Goal: Task Accomplishment & Management: Use online tool/utility

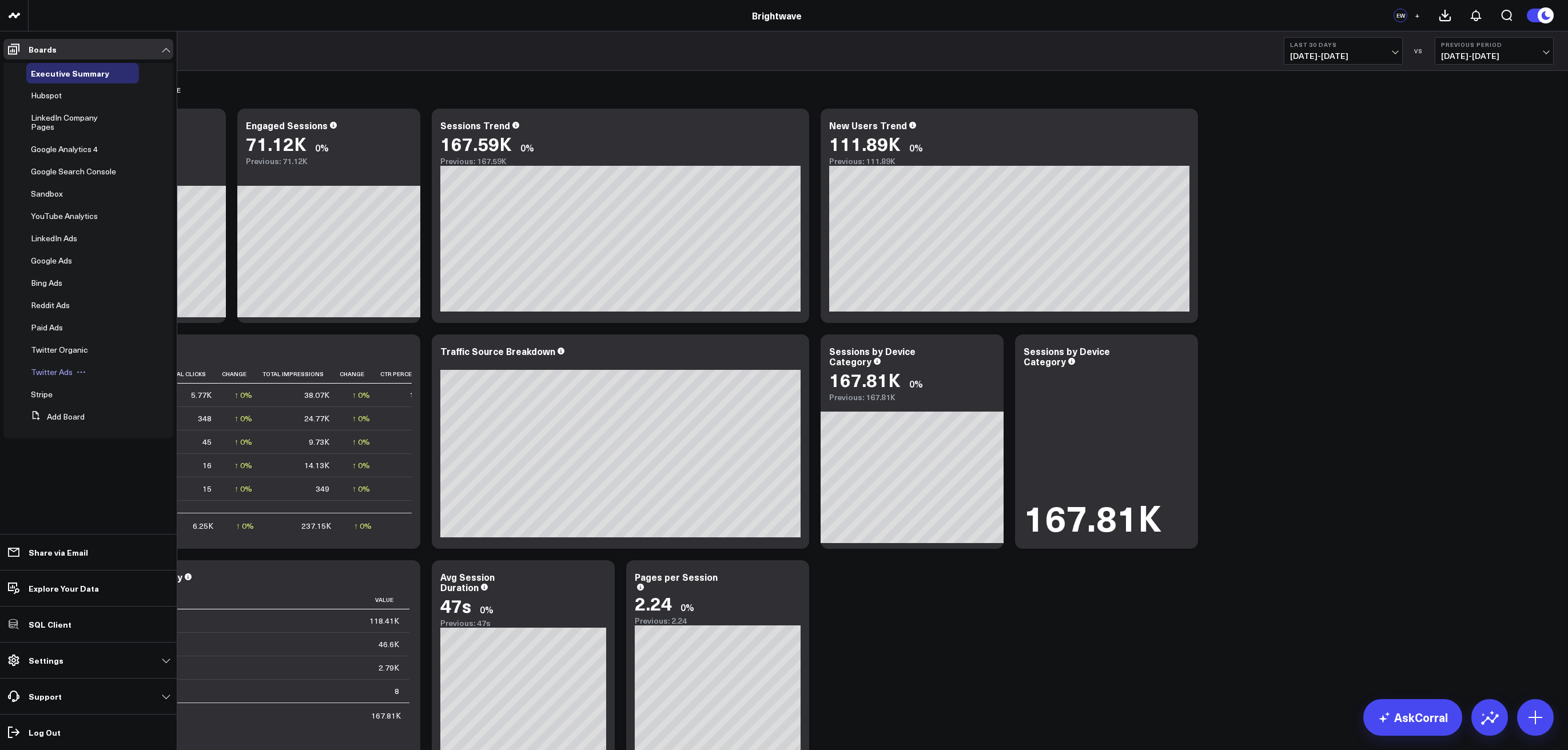
click at [49, 368] on span "Twitter Ads" at bounding box center [52, 371] width 42 height 11
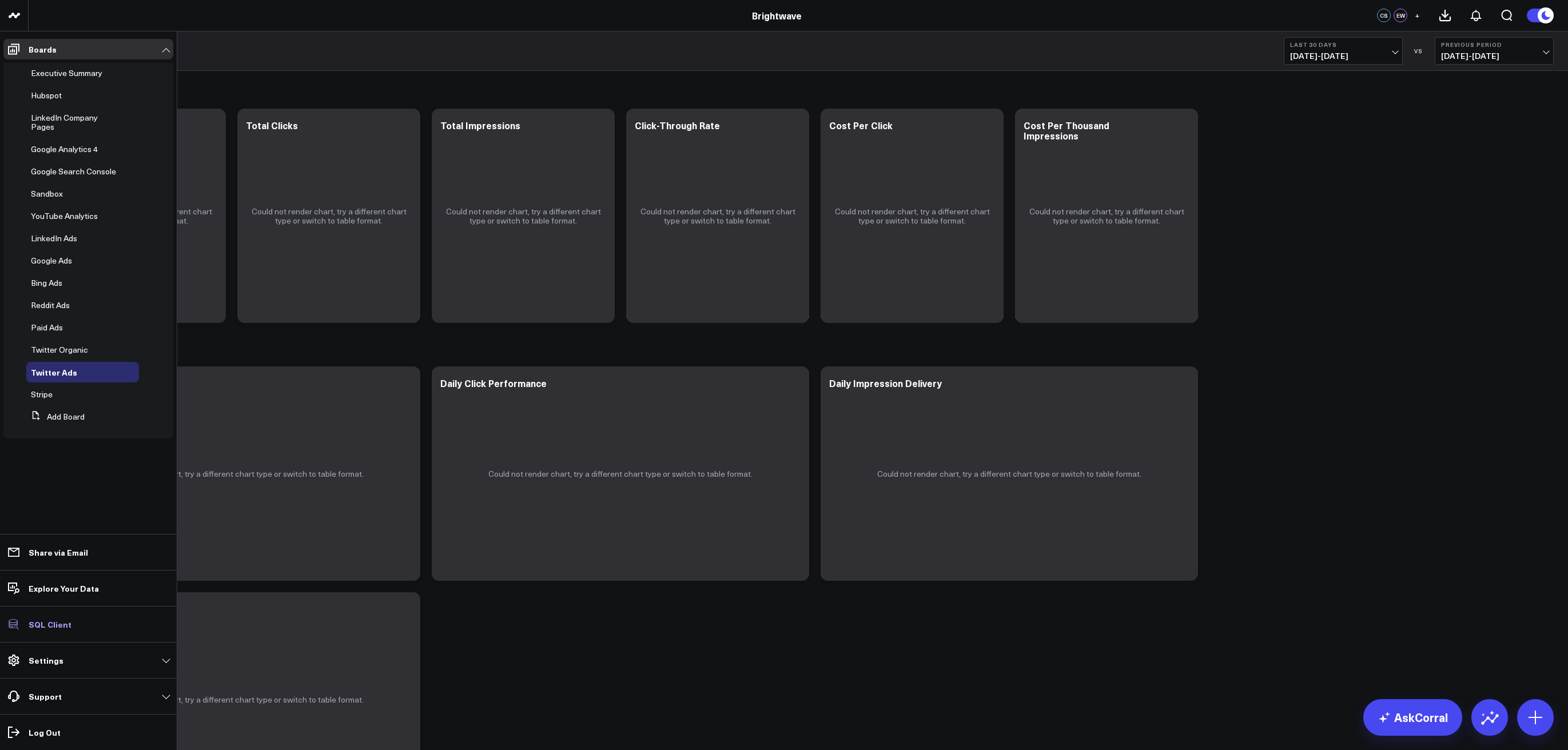
click at [47, 621] on p "SQL Client" at bounding box center [50, 624] width 43 height 9
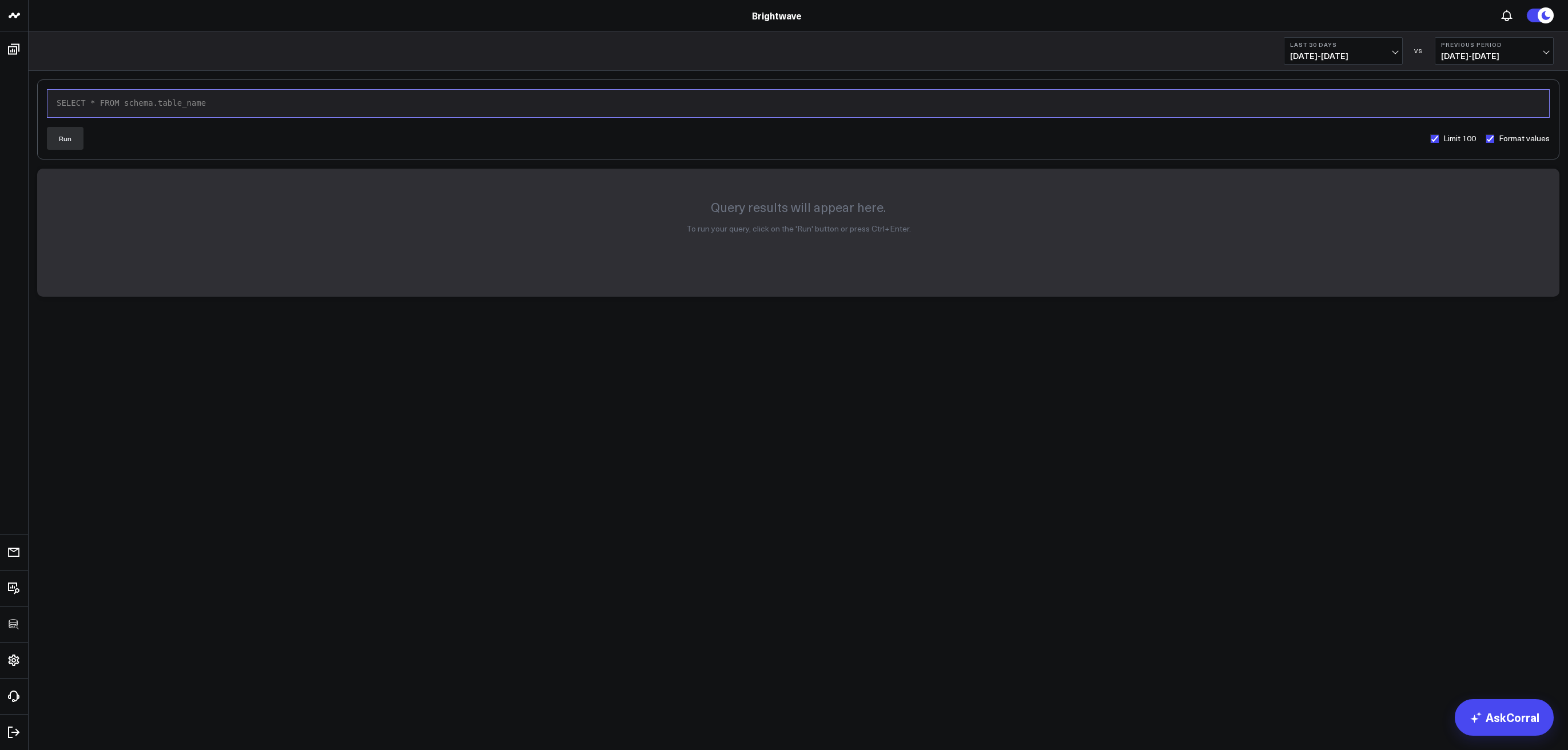
click at [239, 103] on div "SELECT * FROM schema.table_name" at bounding box center [798, 104] width 1491 height 11
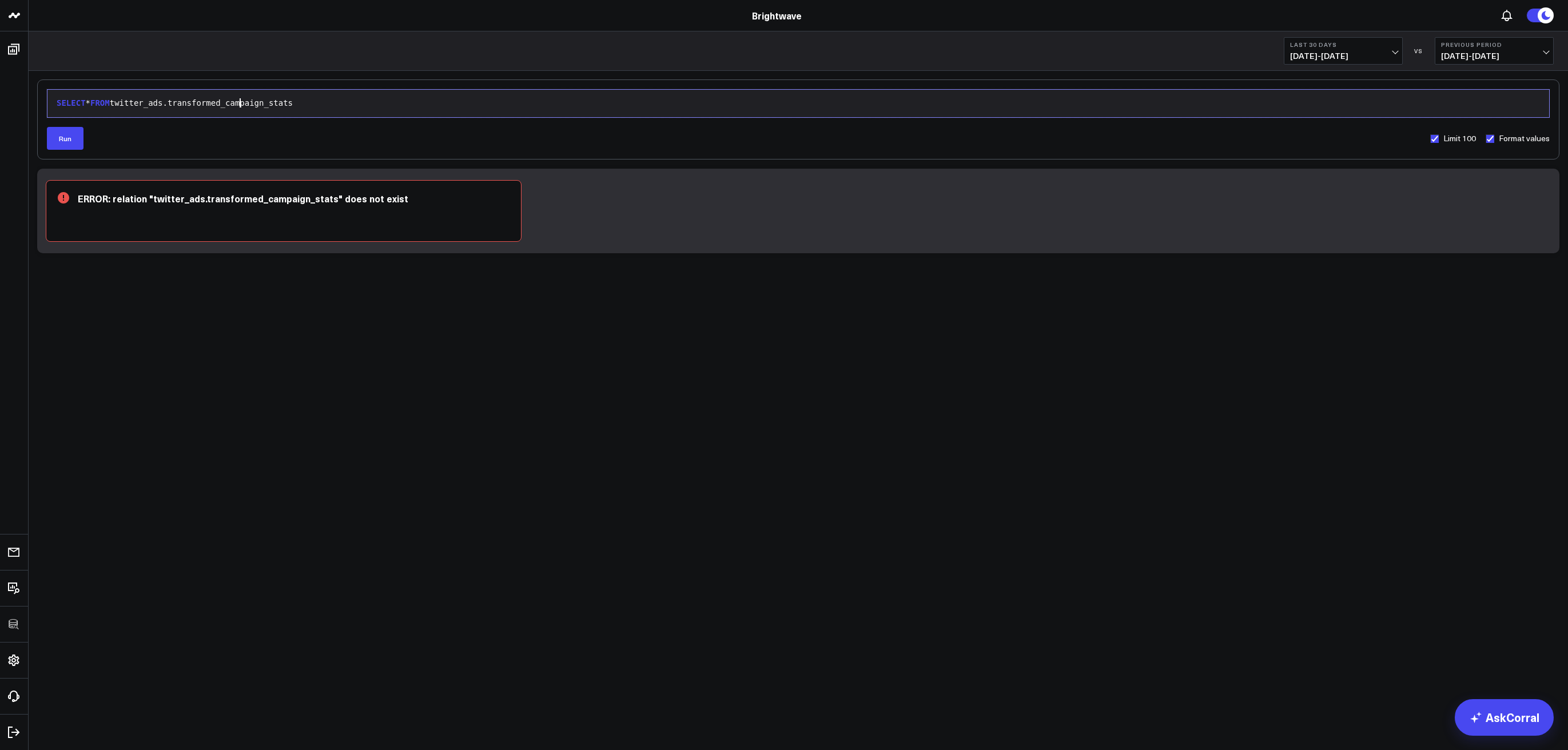
click at [239, 103] on div "SELECT * FROM twitter_ads.transformed_campaign_stats" at bounding box center [798, 104] width 1491 height 11
drag, startPoint x: 178, startPoint y: 99, endPoint x: 442, endPoint y: 122, distance: 265.0
click at [442, 122] on form "9 1 › SELECT * FROM twitter_ads.transformed_campaign_stats Run Limit 100 Format…" at bounding box center [798, 120] width 1503 height 61
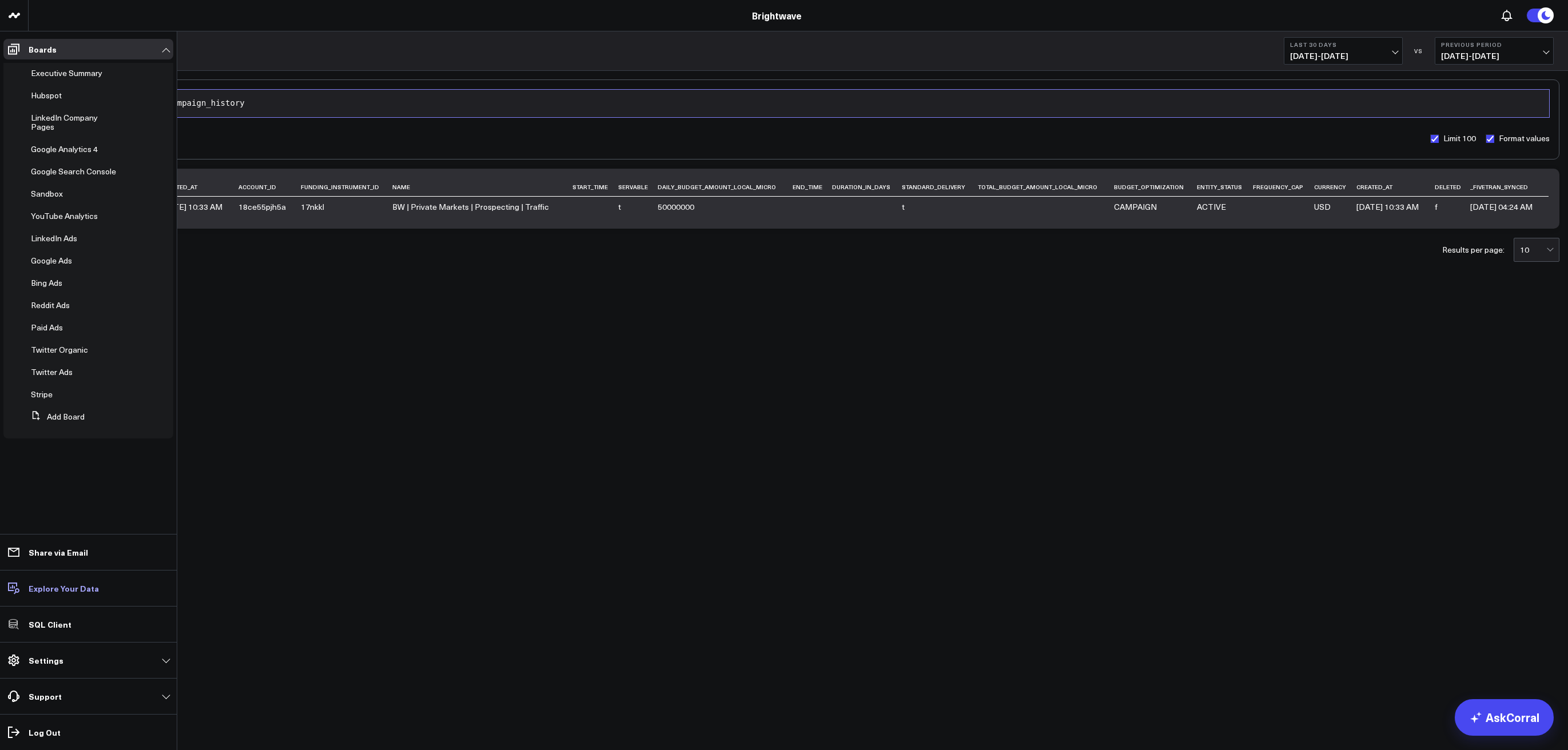
click at [61, 587] on p "Explore Your Data" at bounding box center [64, 588] width 70 height 9
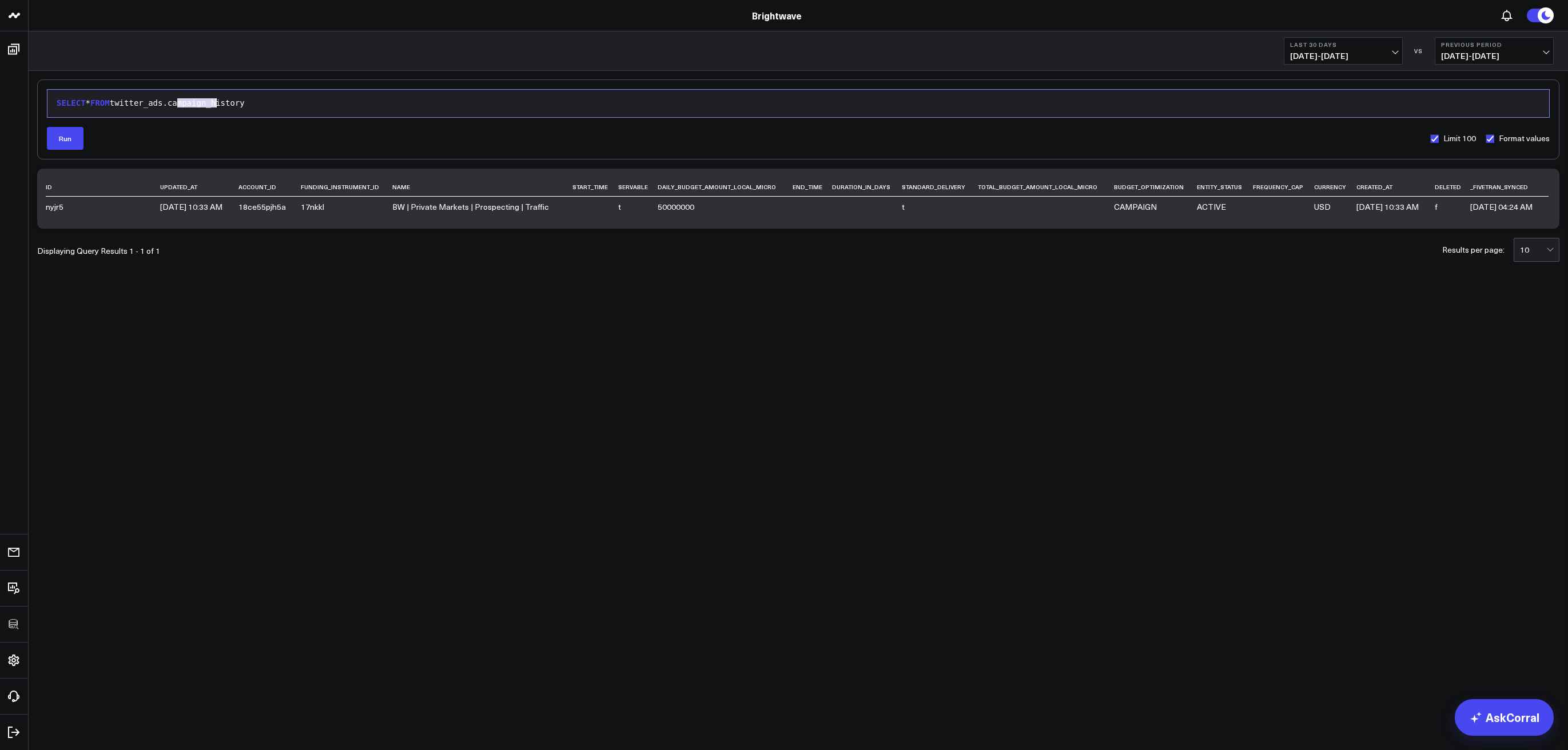
drag, startPoint x: 179, startPoint y: 107, endPoint x: 357, endPoint y: 113, distance: 178.1
click at [355, 113] on div "9 1 › SELECT * FROM twitter_ads.campaign_history" at bounding box center [798, 104] width 1503 height 29
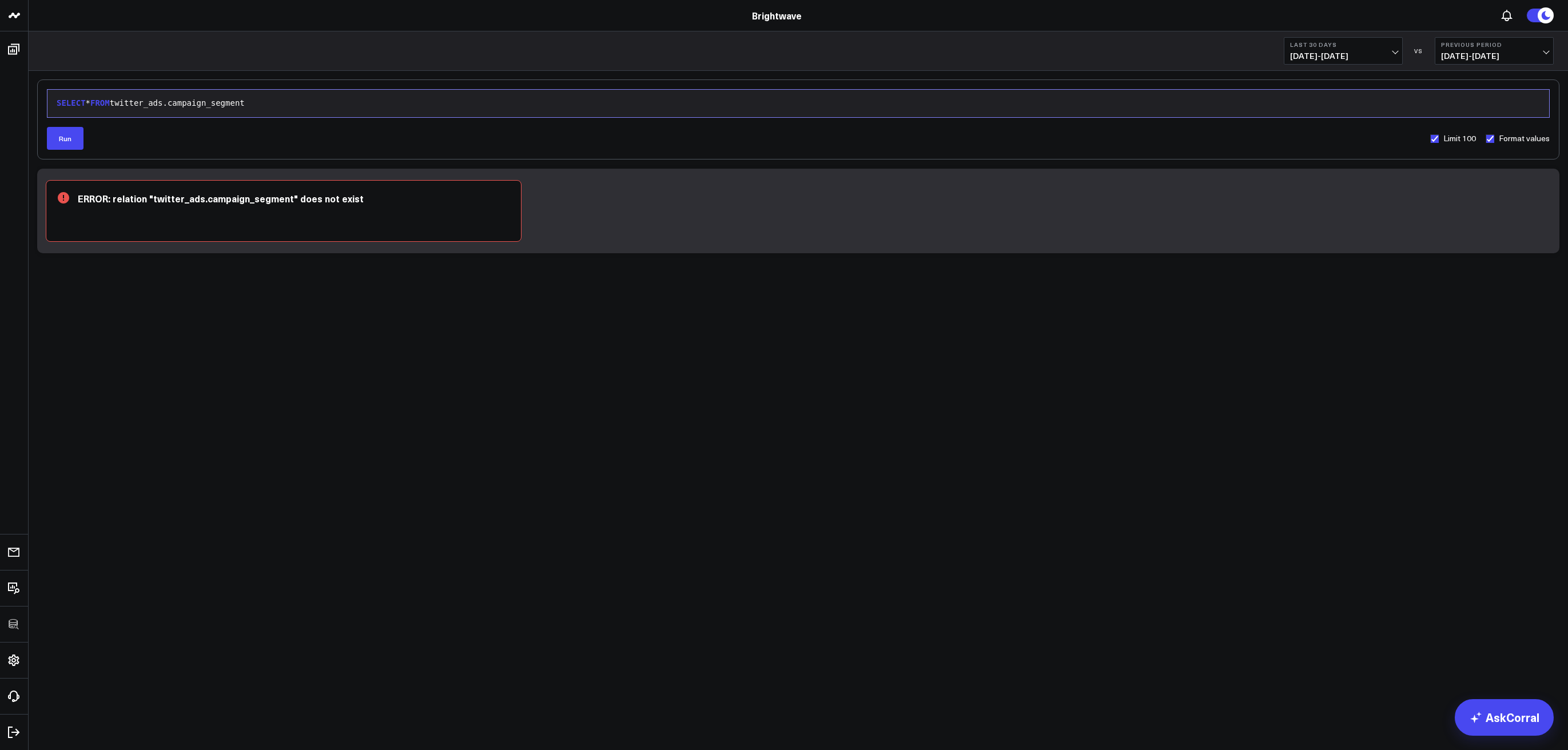
click at [365, 105] on div "SELECT * FROM twitter_ads.campaign_segment" at bounding box center [798, 104] width 1491 height 11
drag, startPoint x: 311, startPoint y: 102, endPoint x: 37, endPoint y: 91, distance: 274.2
click at [37, 91] on div "Selection deleted 9 1 › SELECT * FROM twitter_ads.campaign_segments Run Limit 1…" at bounding box center [798, 120] width 1522 height 80
click at [289, 106] on div "SELECT * FROM twitter_ads.campaign_segments" at bounding box center [798, 104] width 1491 height 11
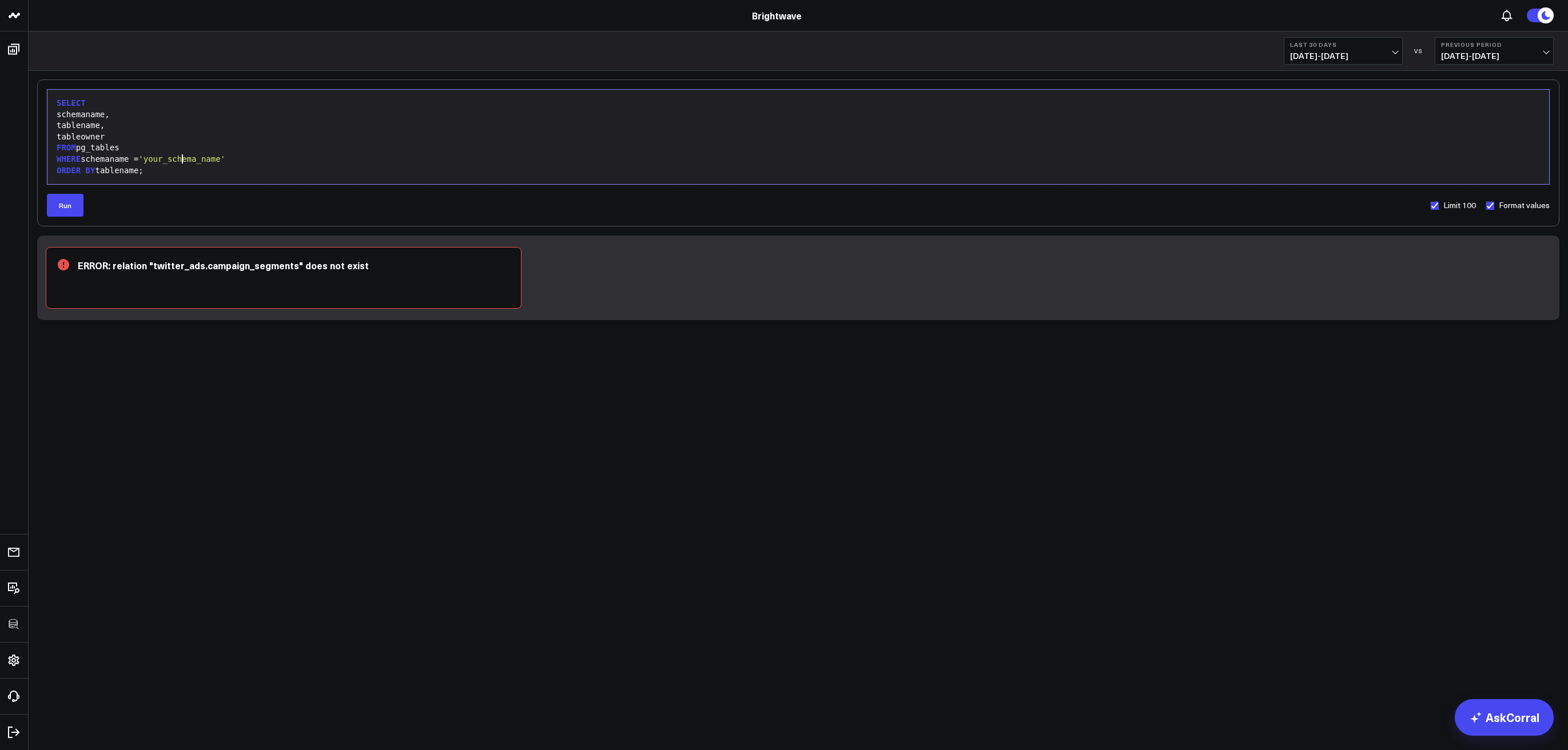
click at [181, 160] on span "'your_schema_name'" at bounding box center [181, 159] width 87 height 9
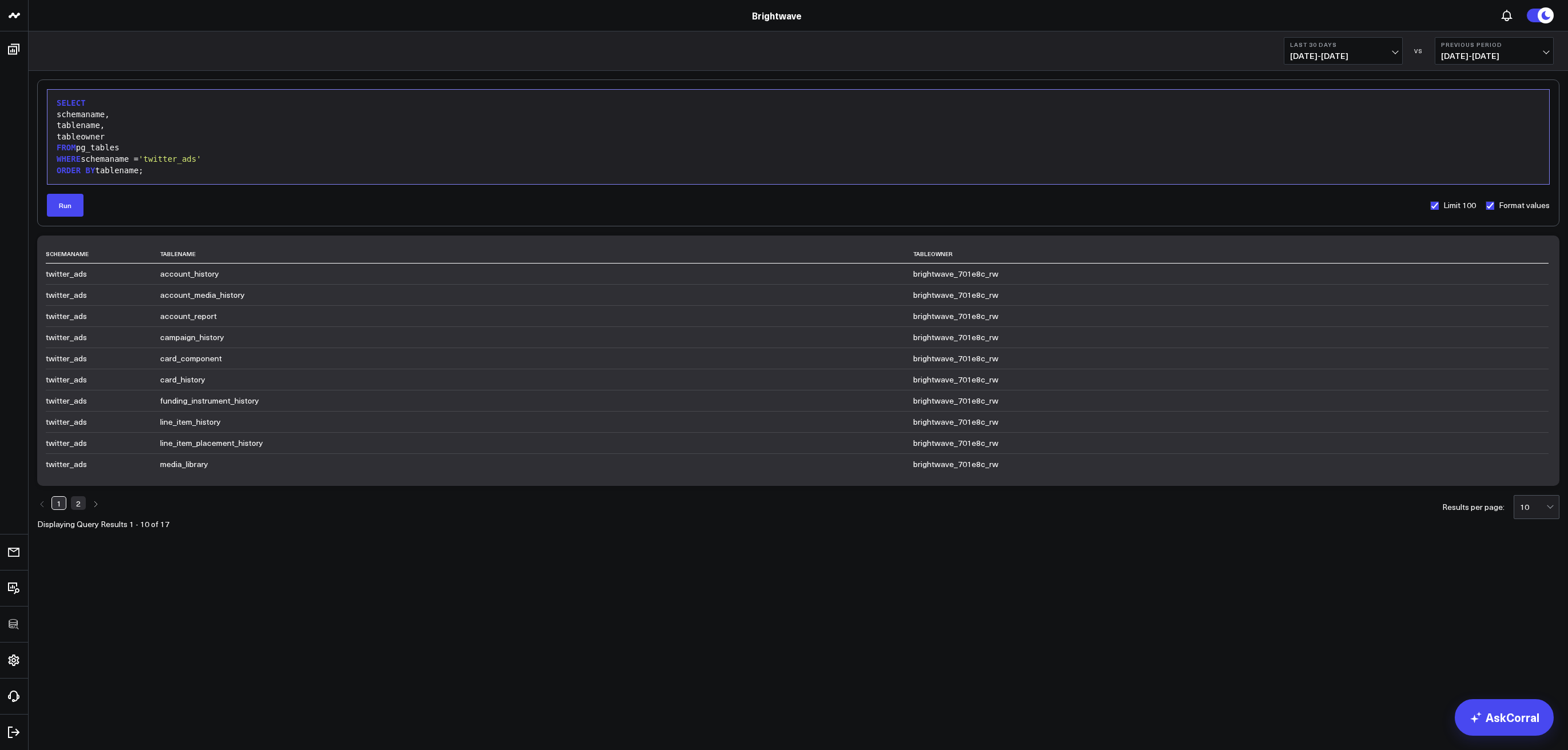
click at [74, 503] on link "2" at bounding box center [78, 502] width 15 height 14
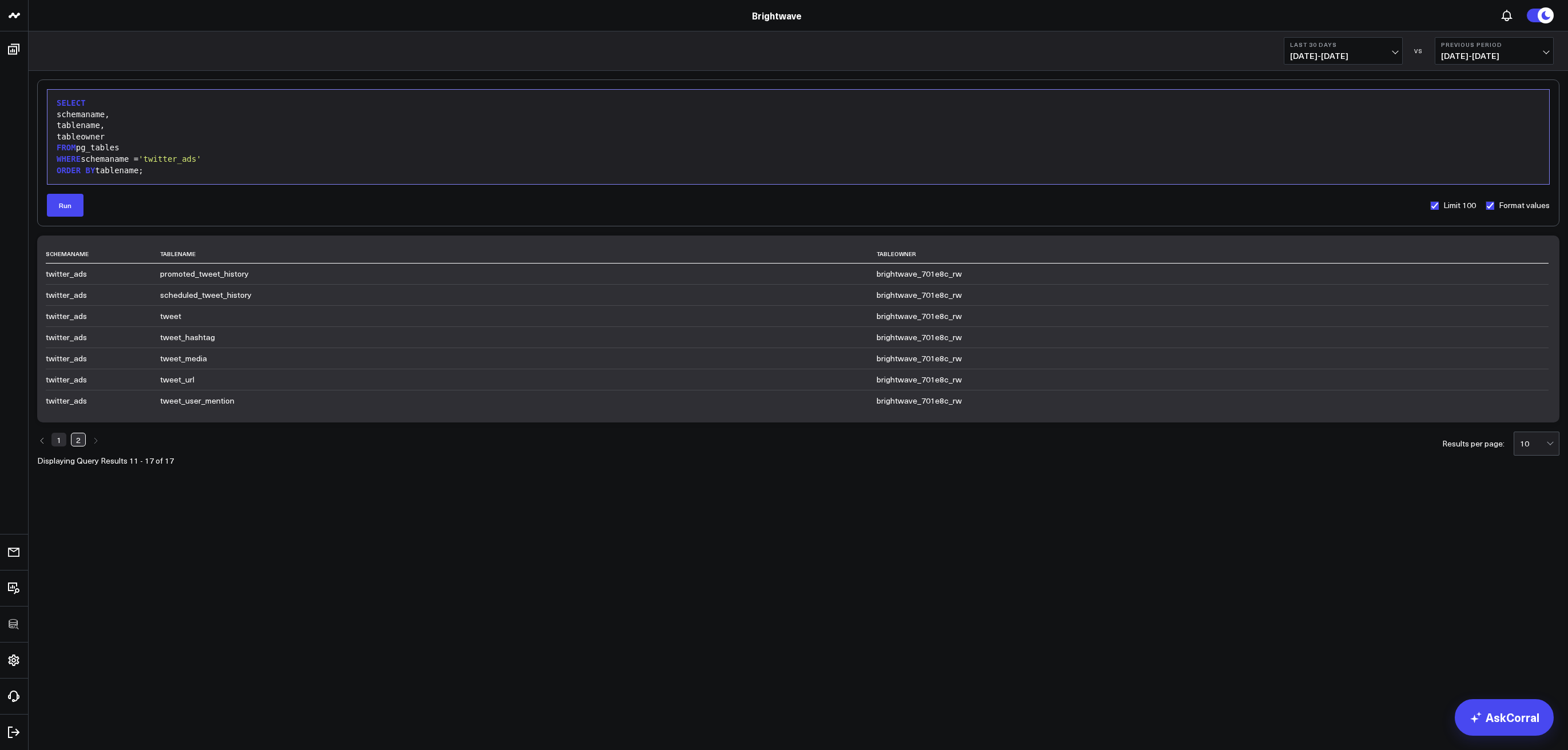
click at [53, 439] on link "1" at bounding box center [59, 439] width 15 height 14
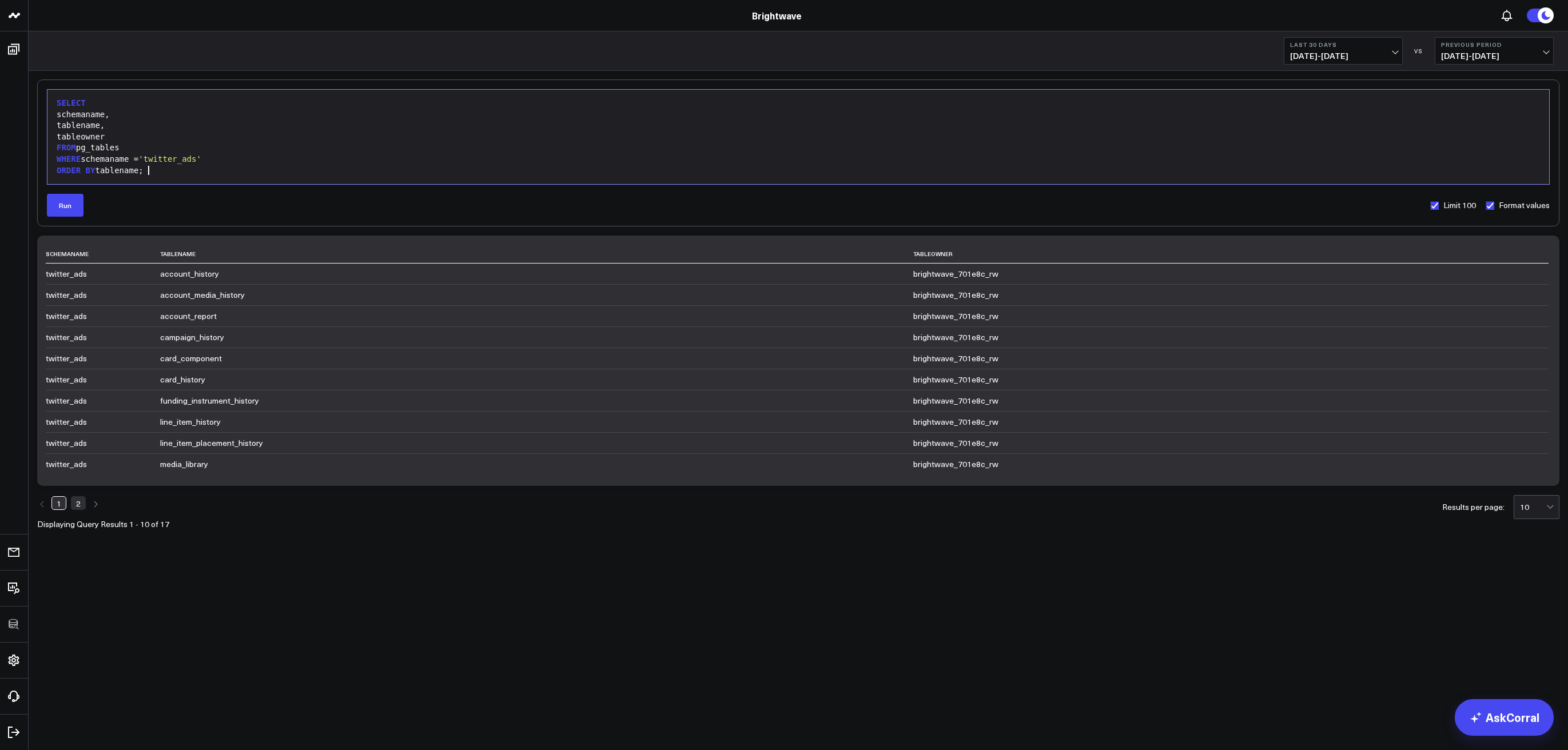
click at [175, 172] on div "ORDER BY tablename;" at bounding box center [798, 171] width 1491 height 11
click at [79, 505] on link "2" at bounding box center [78, 502] width 15 height 14
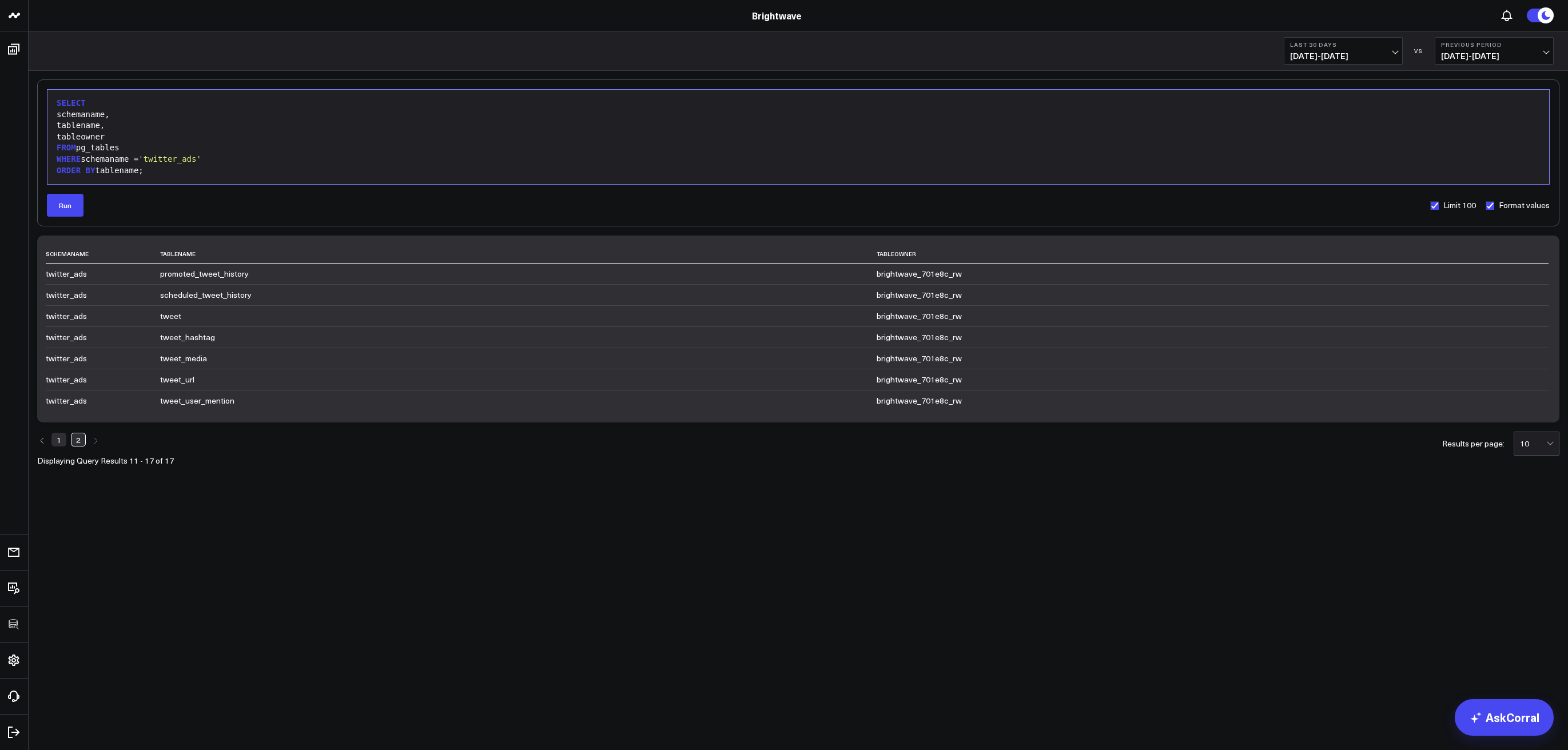
click at [257, 172] on div "ORDER BY tablename;" at bounding box center [798, 171] width 1491 height 11
